Goal: Information Seeking & Learning: Understand process/instructions

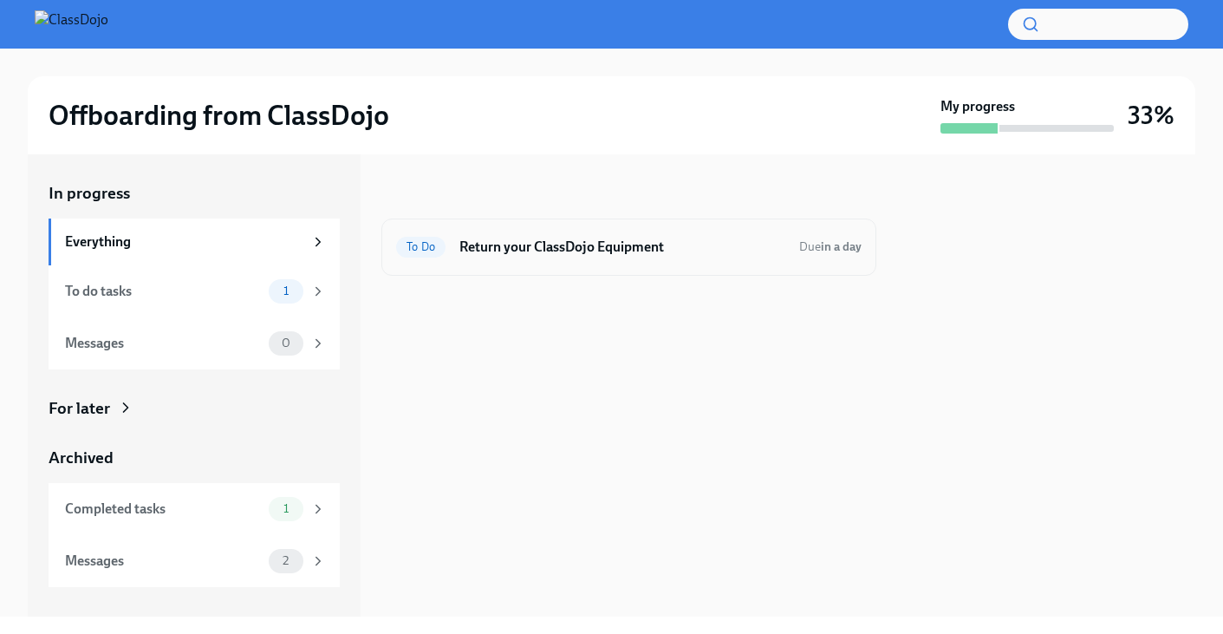
click at [516, 253] on h6 "Return your ClassDojo Equipment" at bounding box center [623, 247] width 326 height 19
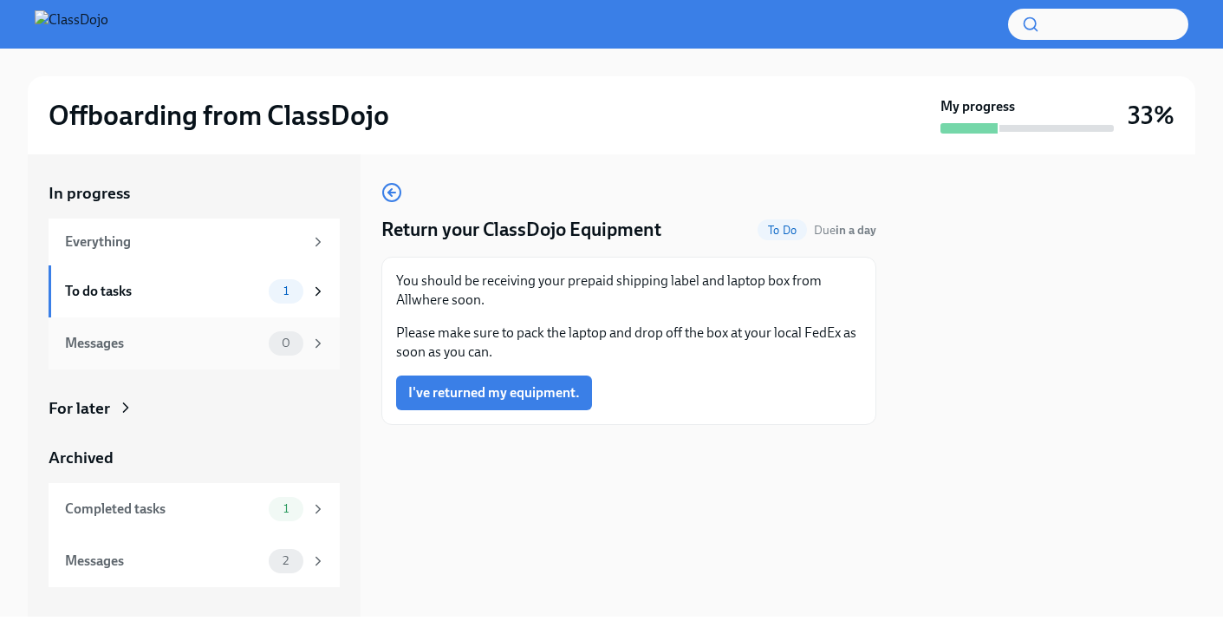
click at [250, 354] on div "Messages 0" at bounding box center [195, 343] width 261 height 24
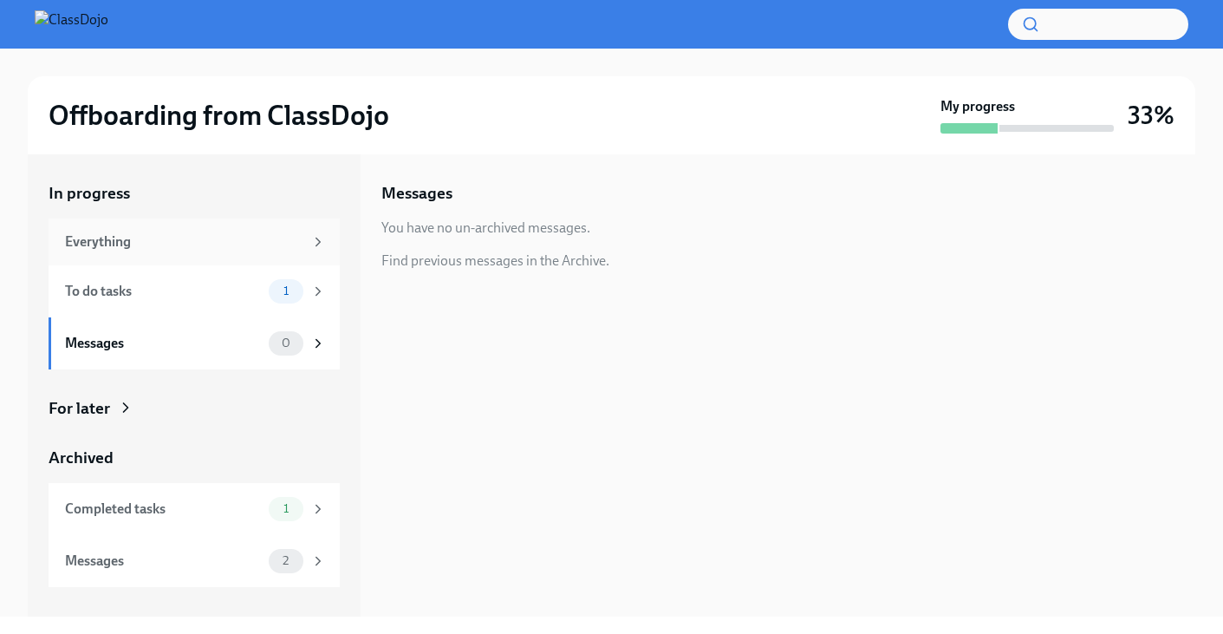
click at [252, 229] on div "Everything" at bounding box center [194, 242] width 291 height 47
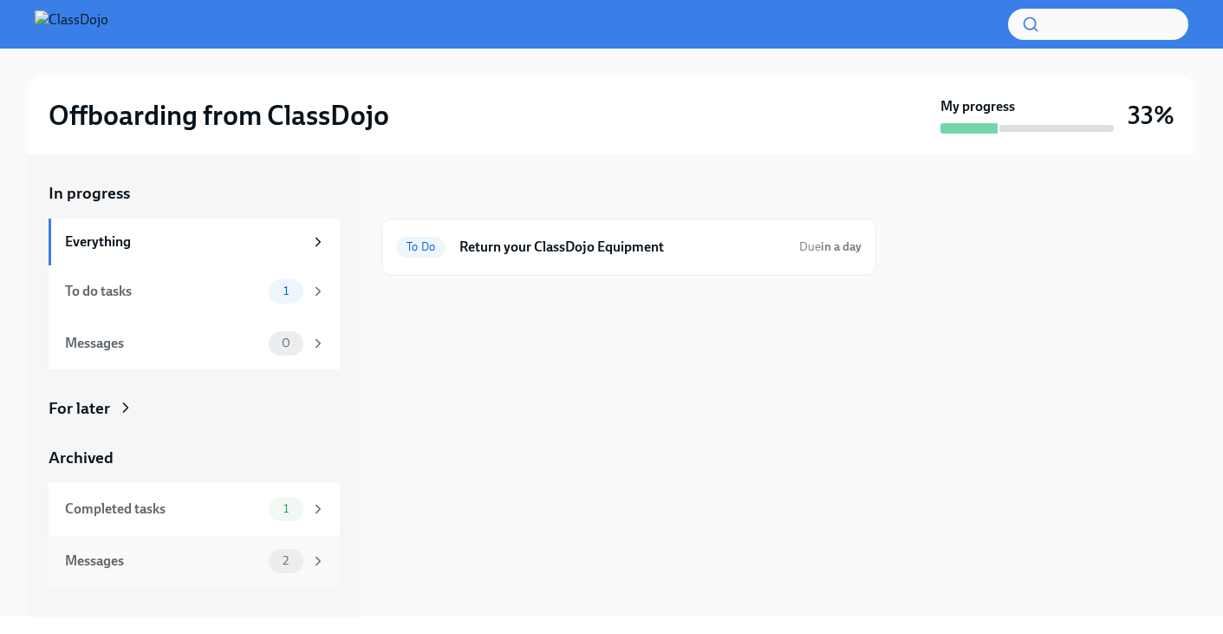
click at [227, 564] on div "Messages" at bounding box center [163, 560] width 197 height 19
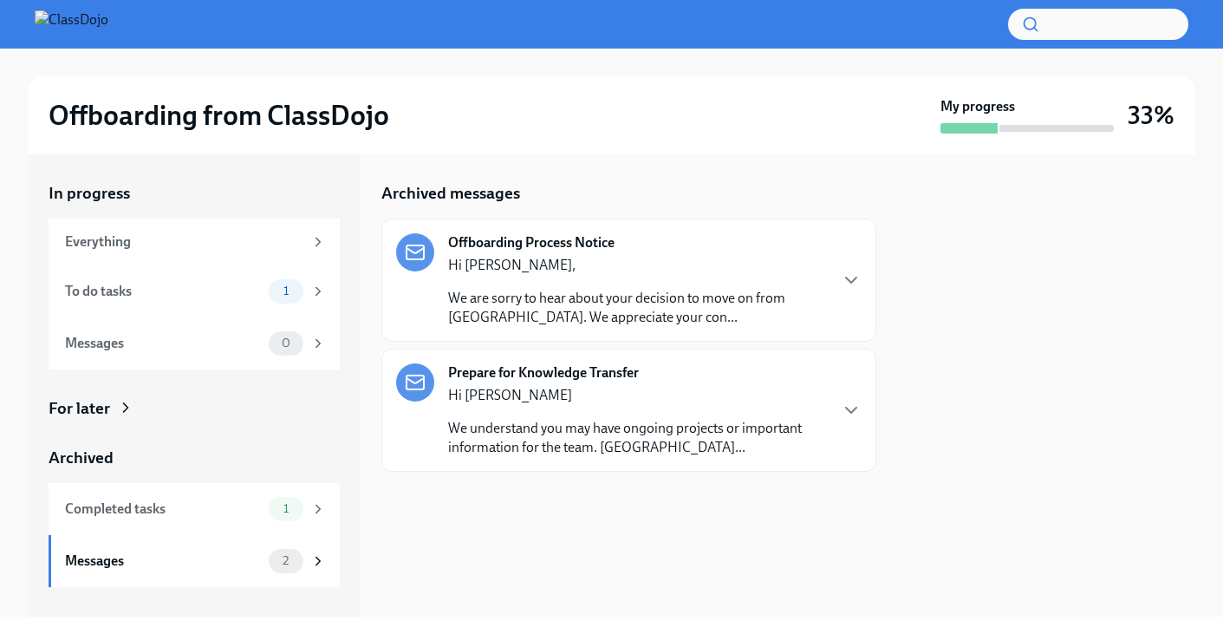
click at [746, 420] on p "We understand you may have ongoing projects or important information for the te…" at bounding box center [637, 438] width 379 height 38
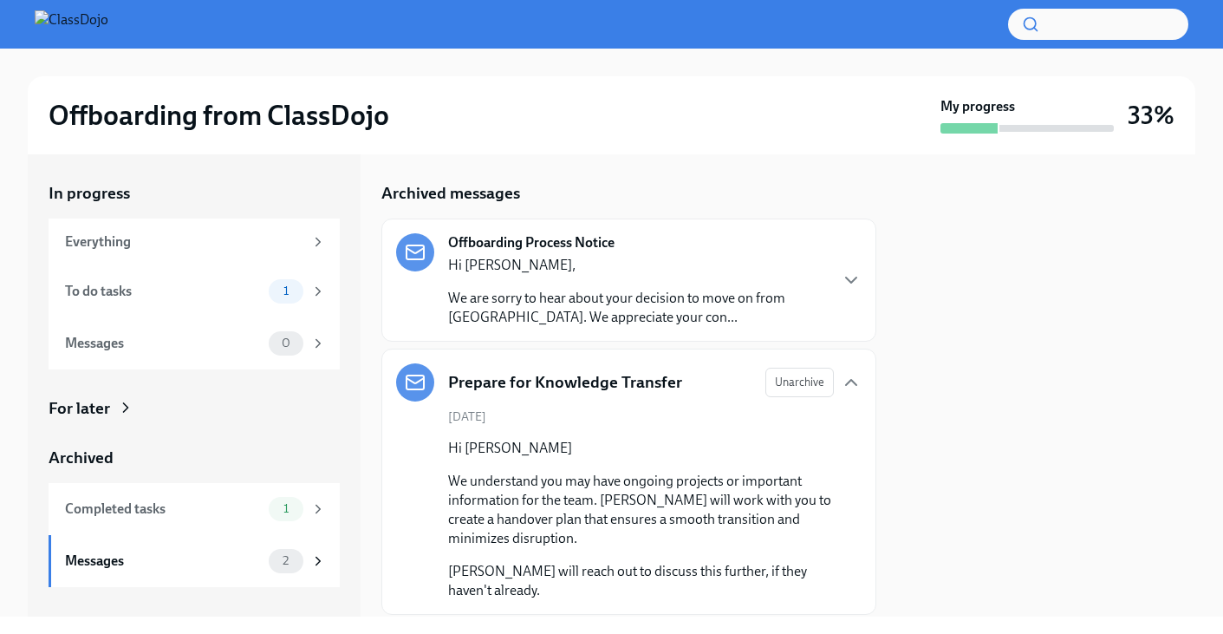
scroll to position [53, 0]
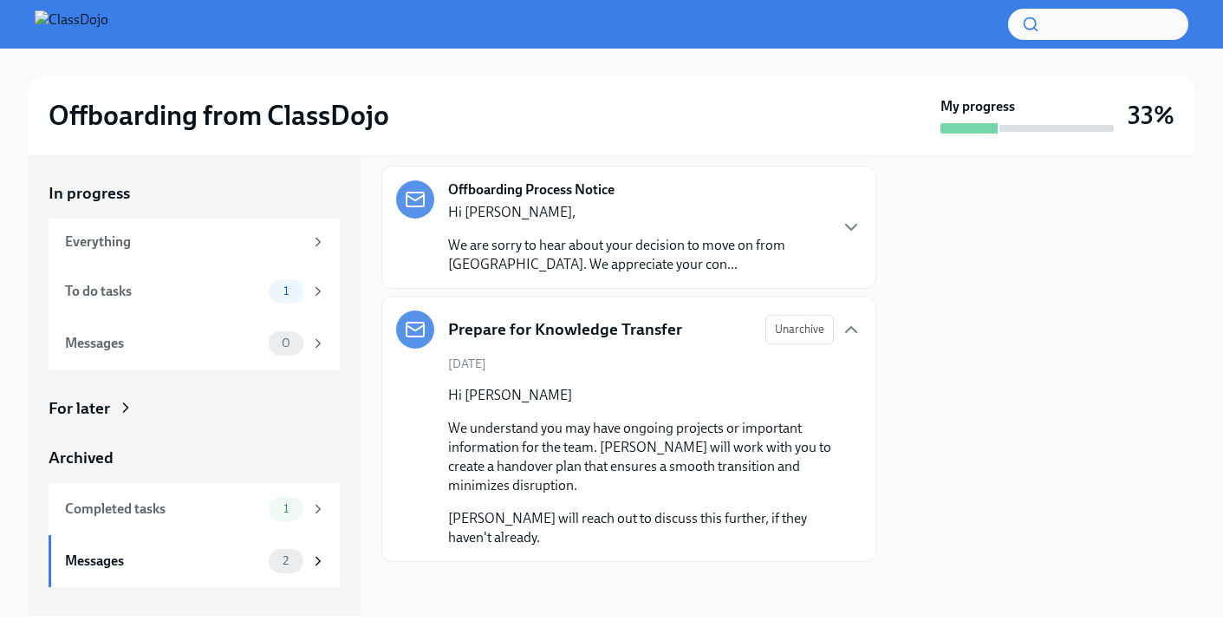
click at [758, 247] on p "We are sorry to hear about your decision to move on from [GEOGRAPHIC_DATA]. We …" at bounding box center [637, 255] width 379 height 38
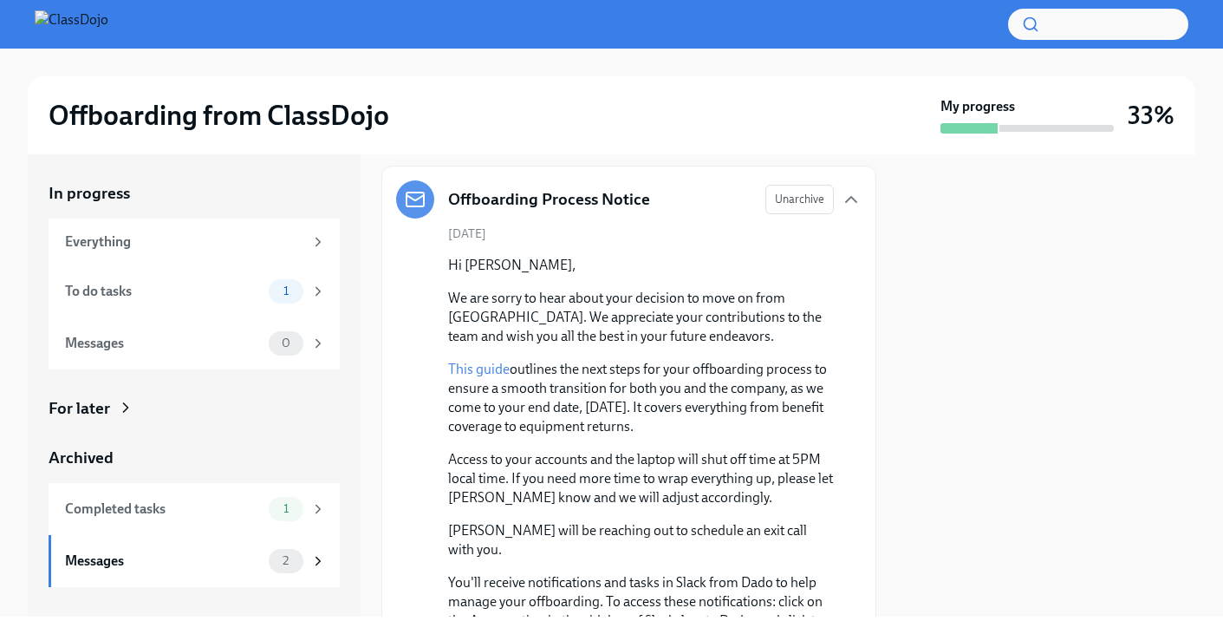
click at [492, 363] on link "This guide" at bounding box center [479, 369] width 62 height 16
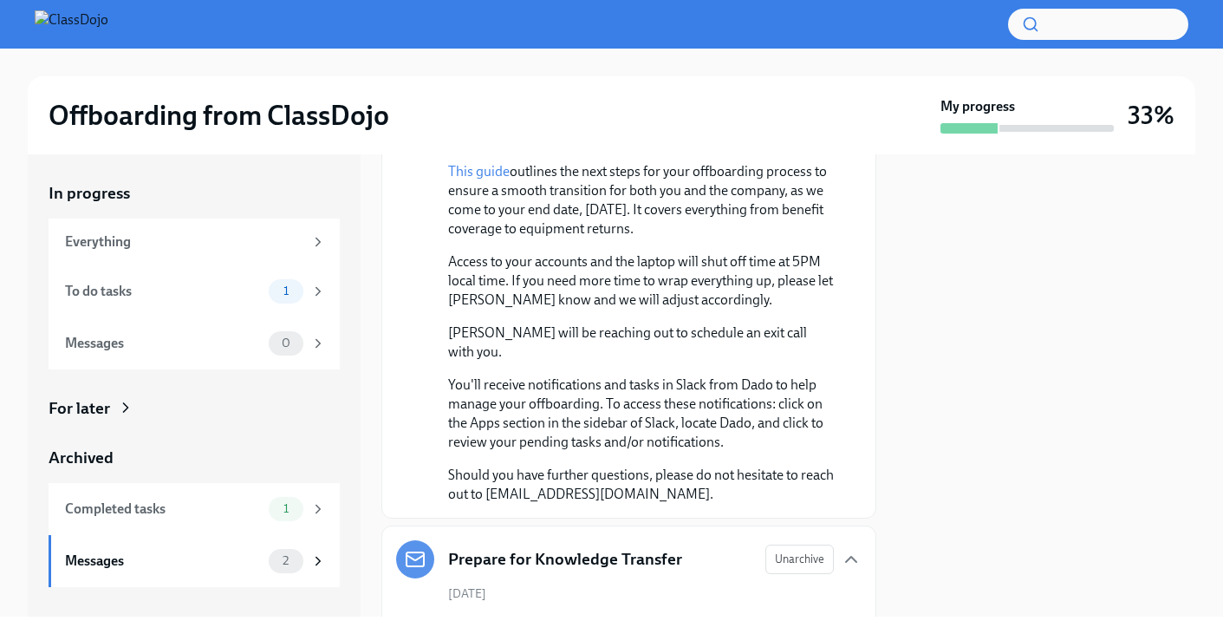
scroll to position [0, 0]
